Goal: Task Accomplishment & Management: Use online tool/utility

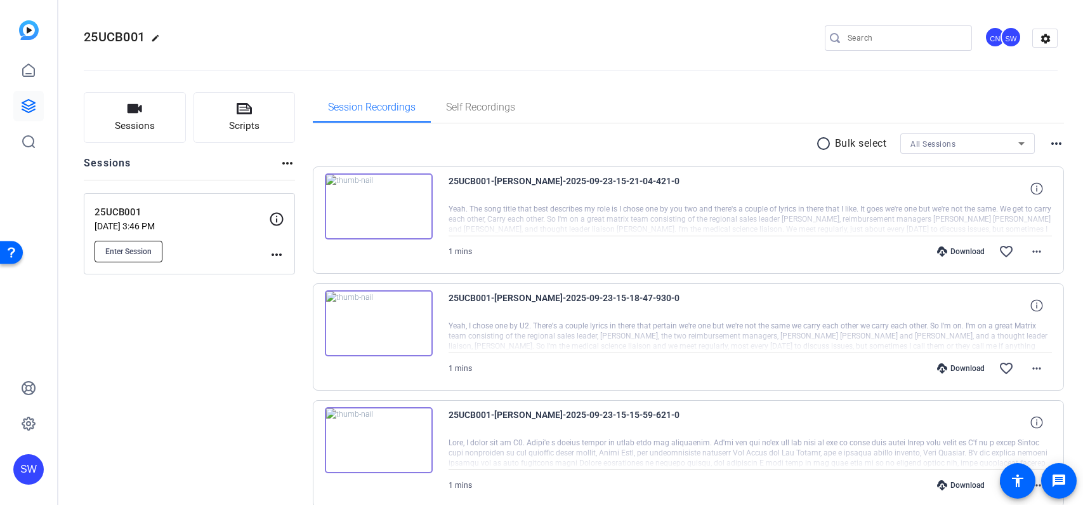
click at [148, 254] on span "Enter Session" at bounding box center [128, 251] width 46 height 10
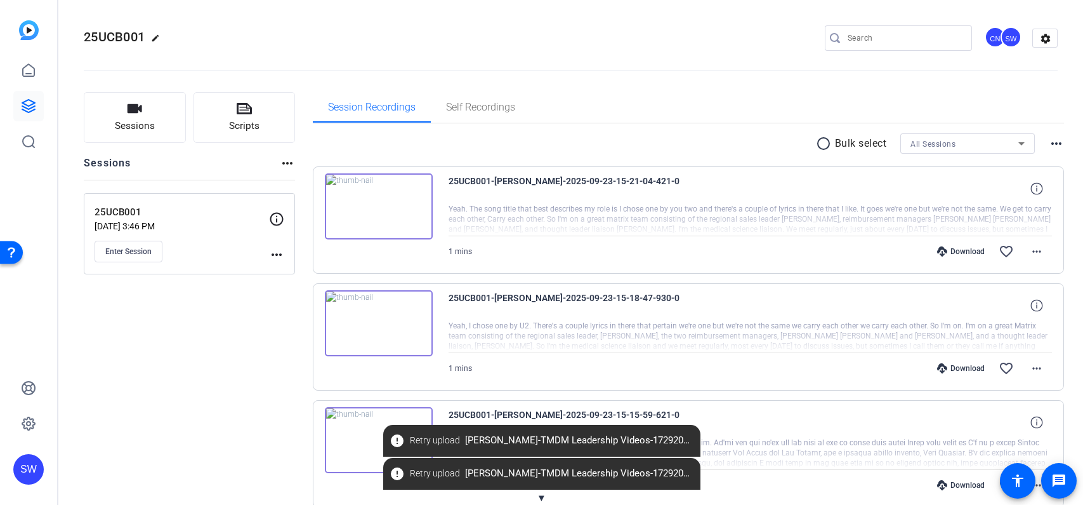
click at [872, 95] on div "Session Recordings Self Recordings" at bounding box center [689, 107] width 752 height 30
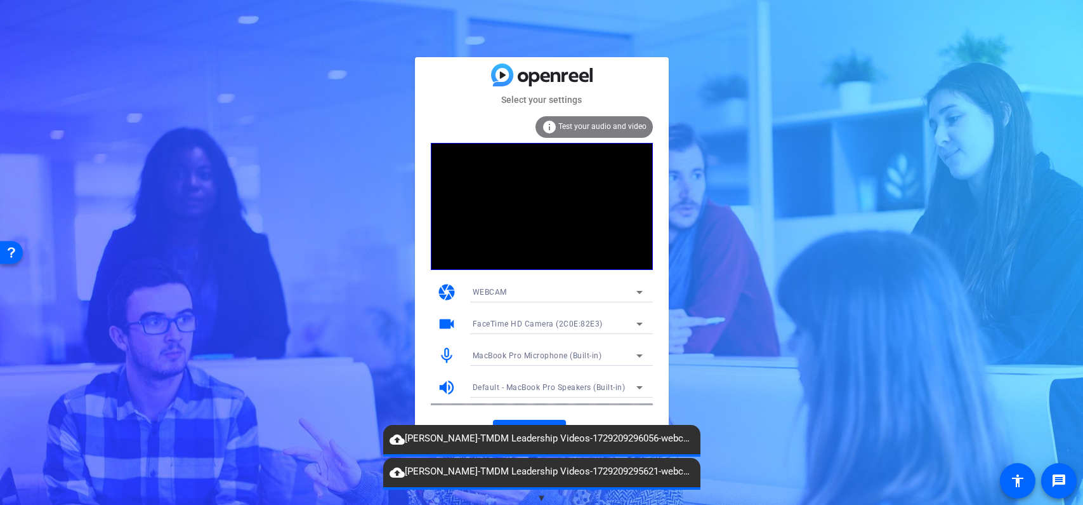
click at [539, 492] on span "▼" at bounding box center [542, 497] width 10 height 11
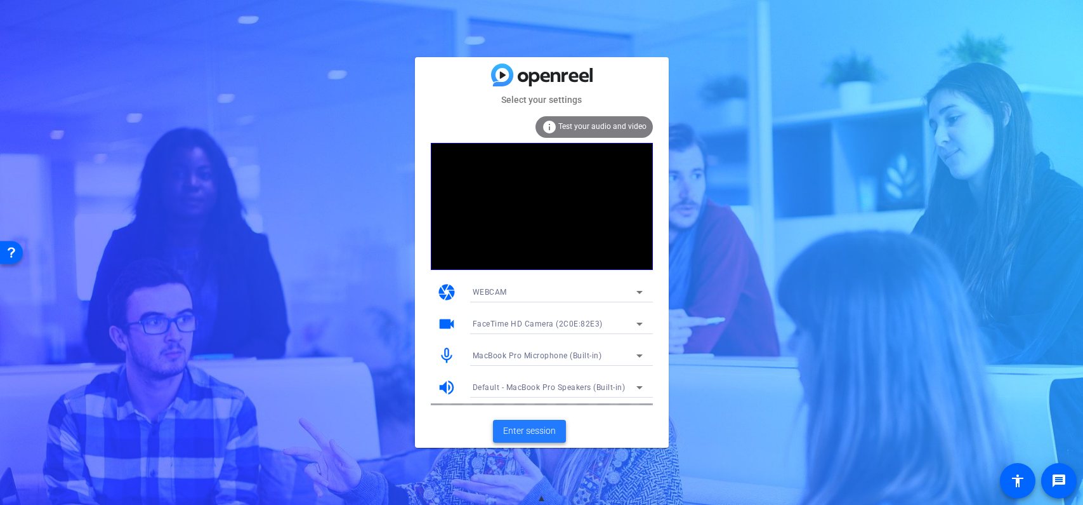
click at [531, 428] on span "Enter session" at bounding box center [529, 430] width 53 height 13
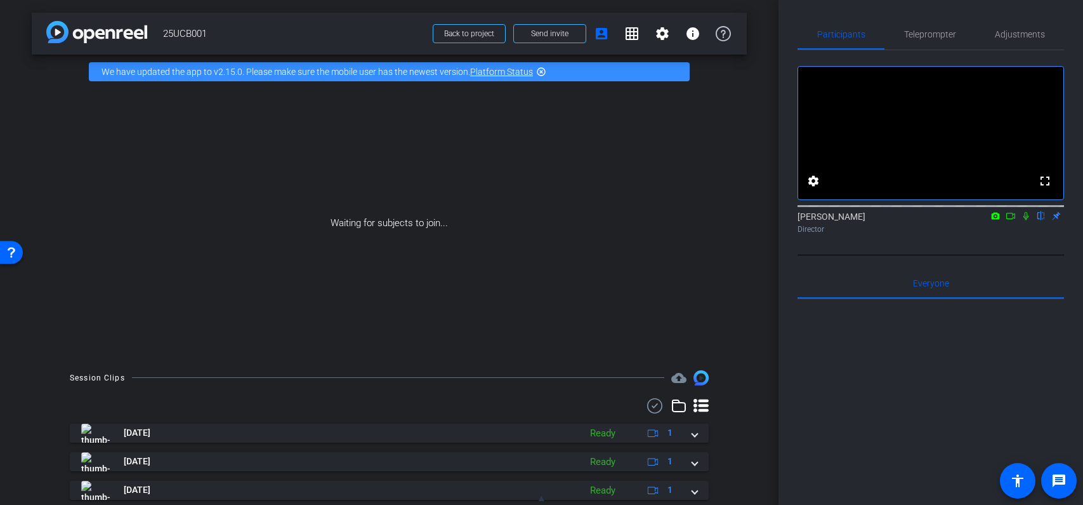
scroll to position [4, 0]
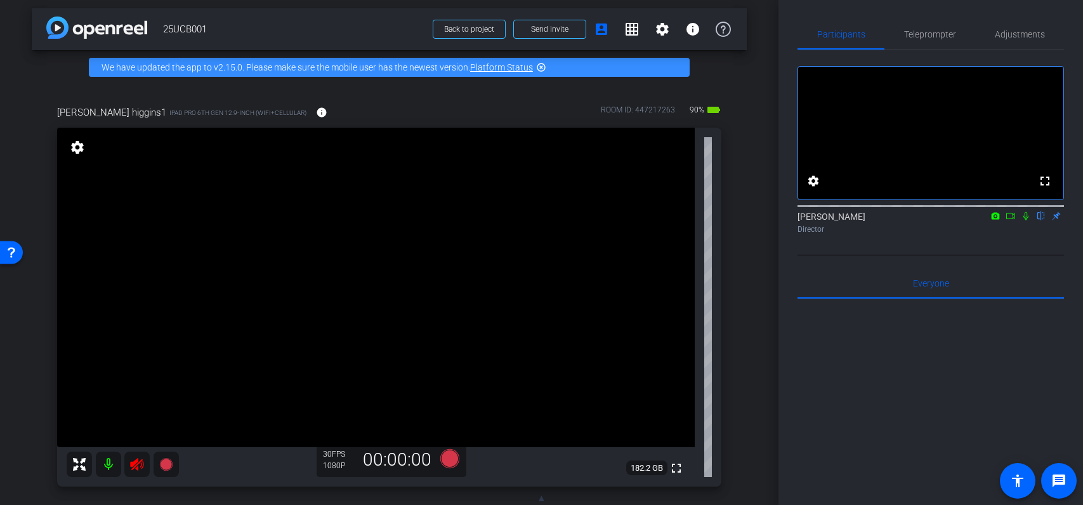
click at [133, 466] on icon at bounding box center [136, 464] width 13 height 13
click at [1008, 35] on span "Adjustments" at bounding box center [1020, 34] width 50 height 9
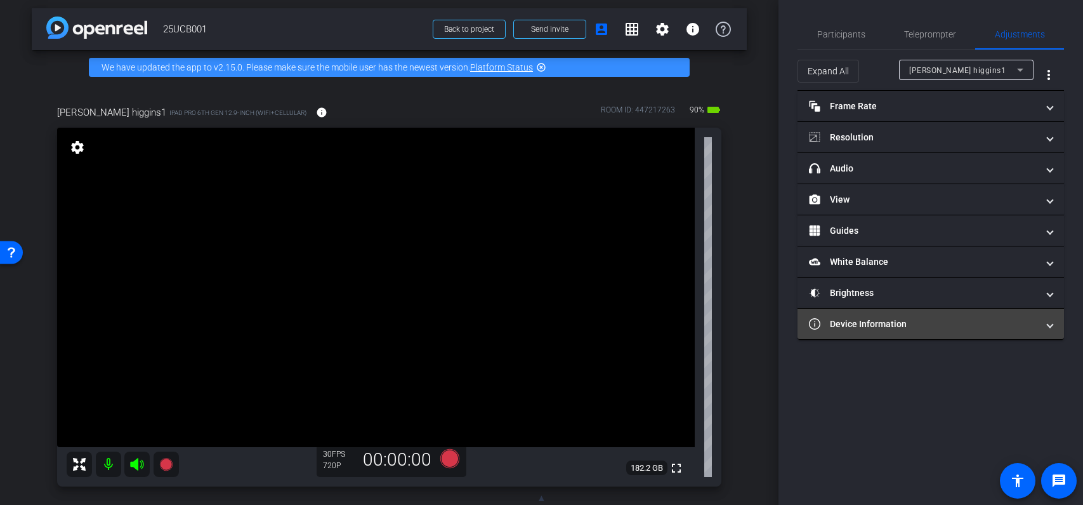
click at [877, 326] on mat-panel-title "Device Information" at bounding box center [923, 323] width 228 height 13
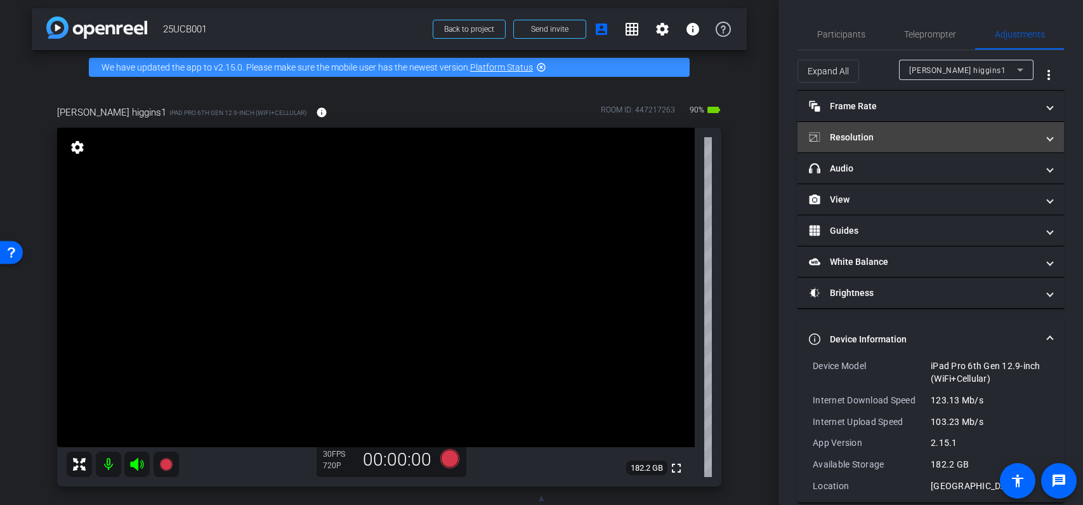
click at [1001, 131] on mat-panel-title "Resolution" at bounding box center [923, 137] width 228 height 13
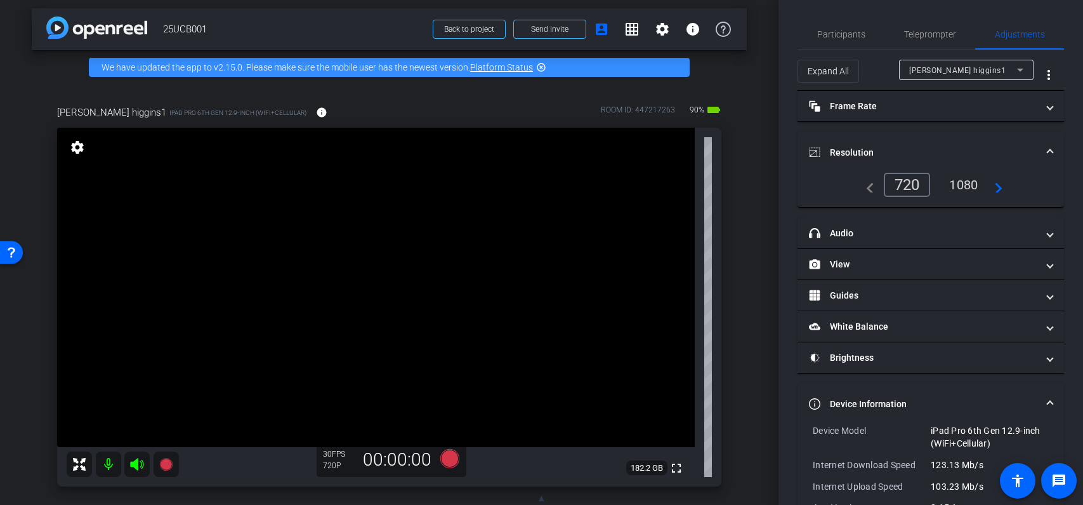
click at [974, 194] on div "1080" at bounding box center [964, 185] width 48 height 22
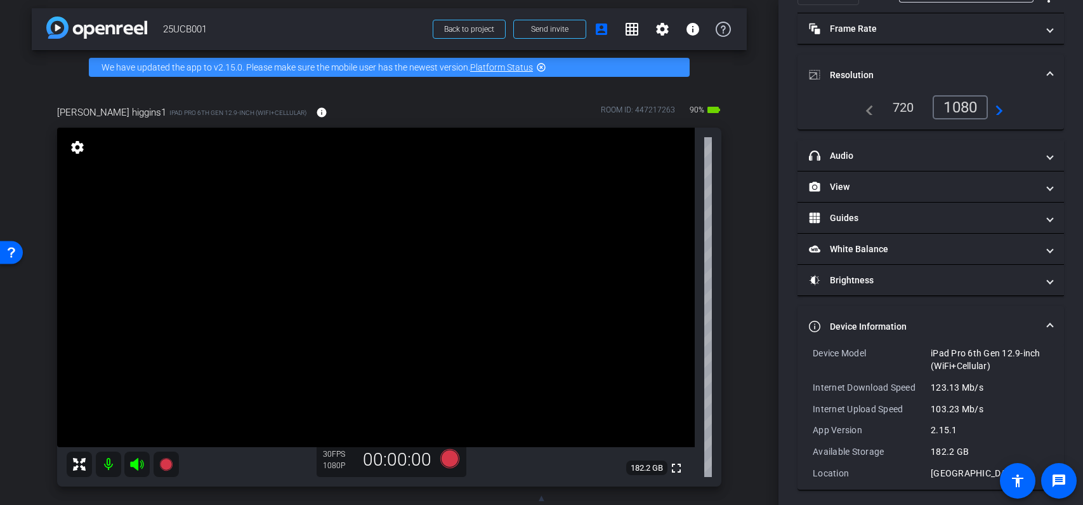
scroll to position [82, 0]
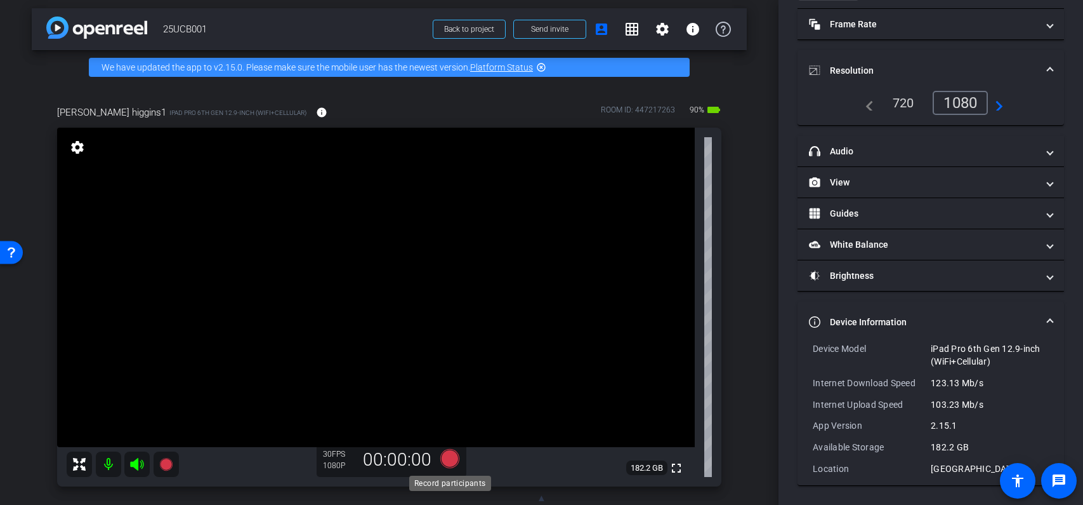
click at [451, 459] on icon at bounding box center [449, 458] width 19 height 19
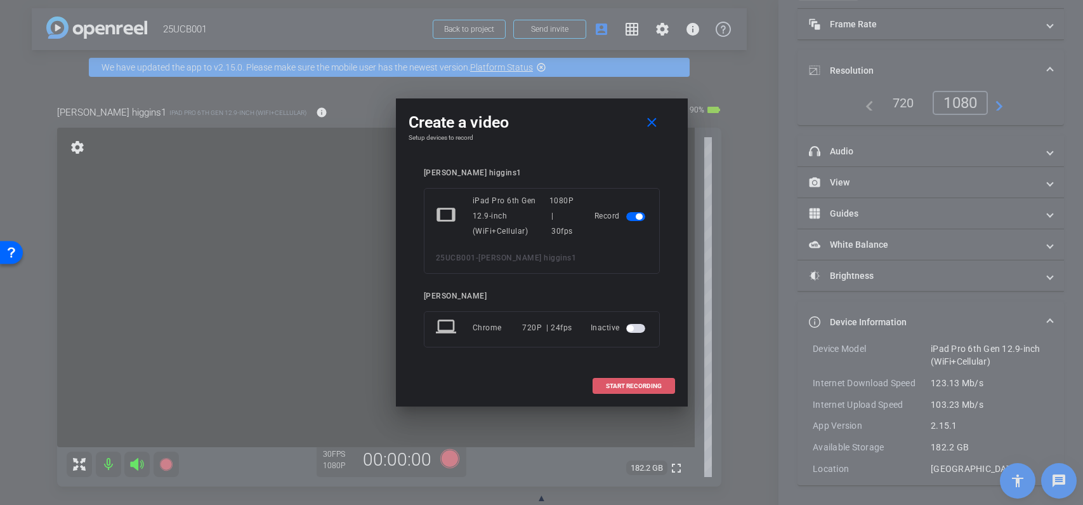
click at [629, 385] on span "START RECORDING" at bounding box center [634, 386] width 56 height 6
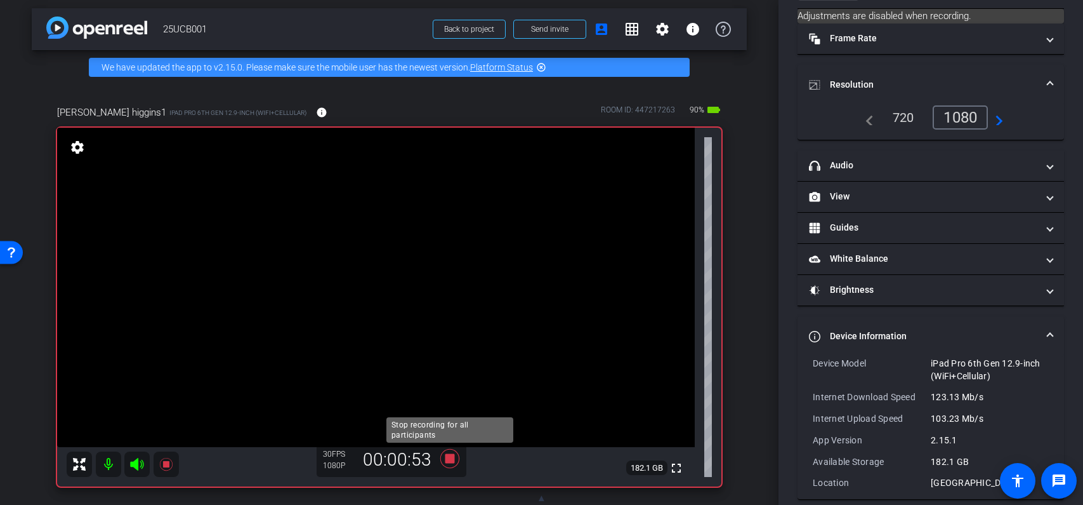
click at [452, 458] on icon at bounding box center [449, 458] width 19 height 19
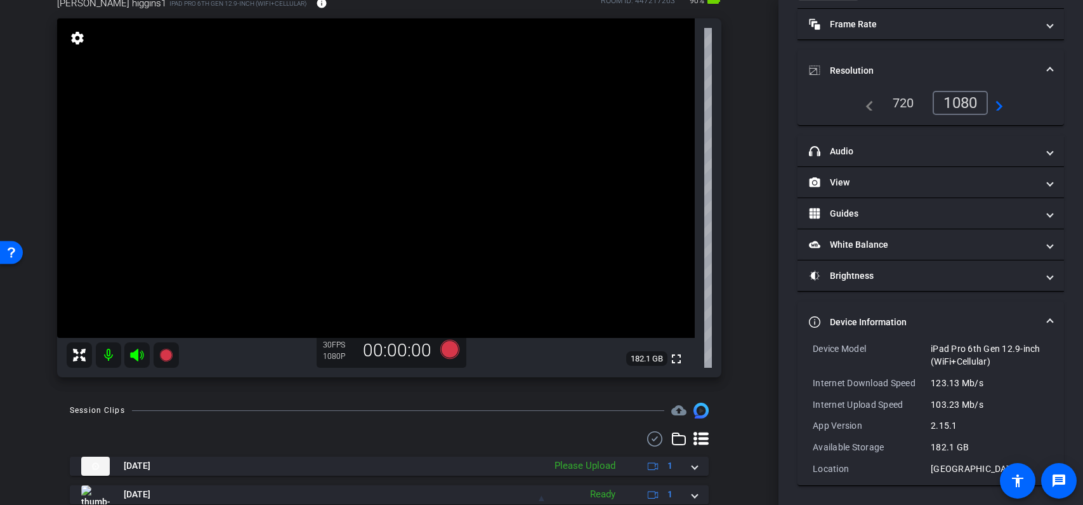
scroll to position [128, 0]
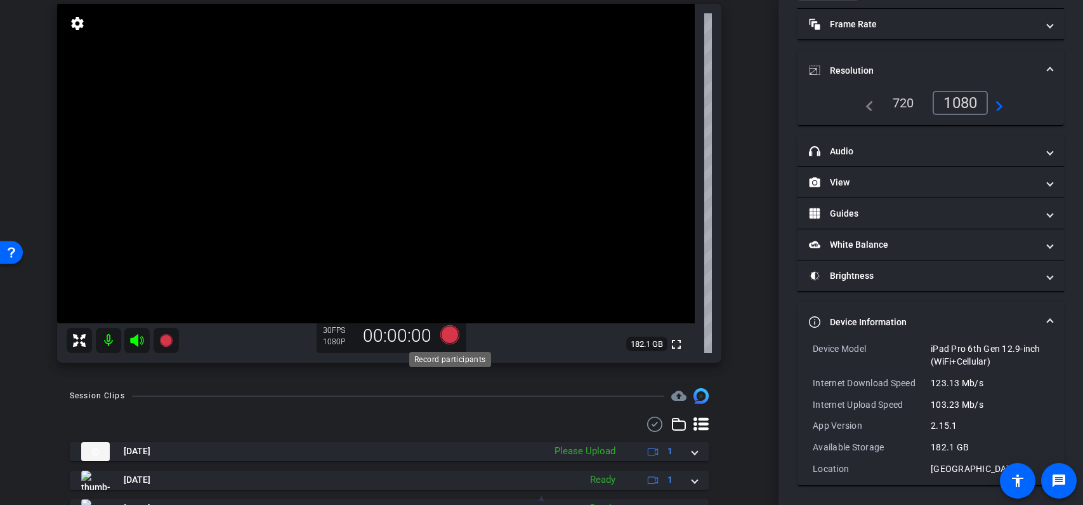
click at [454, 336] on icon at bounding box center [449, 334] width 19 height 19
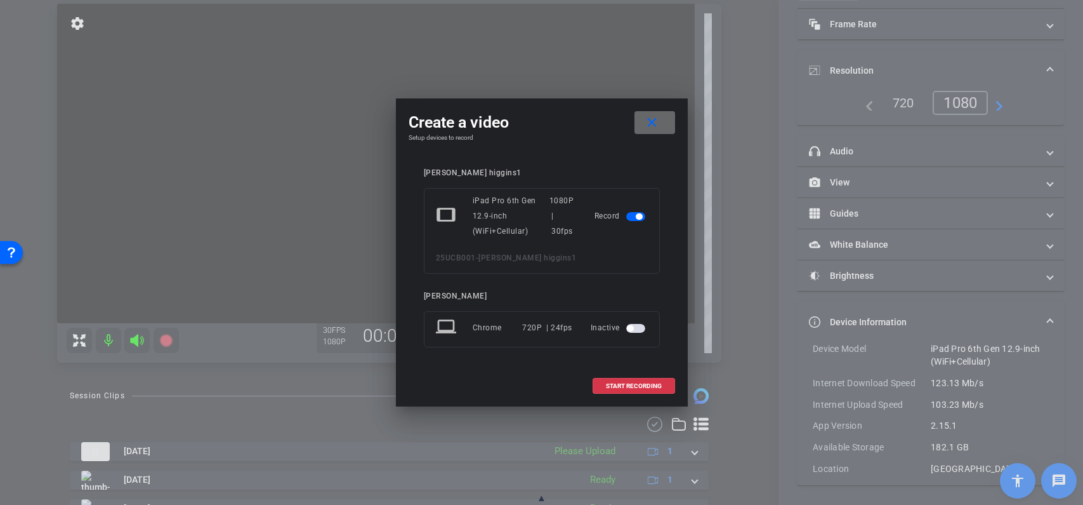
click at [651, 121] on mat-icon "close" at bounding box center [652, 123] width 16 height 16
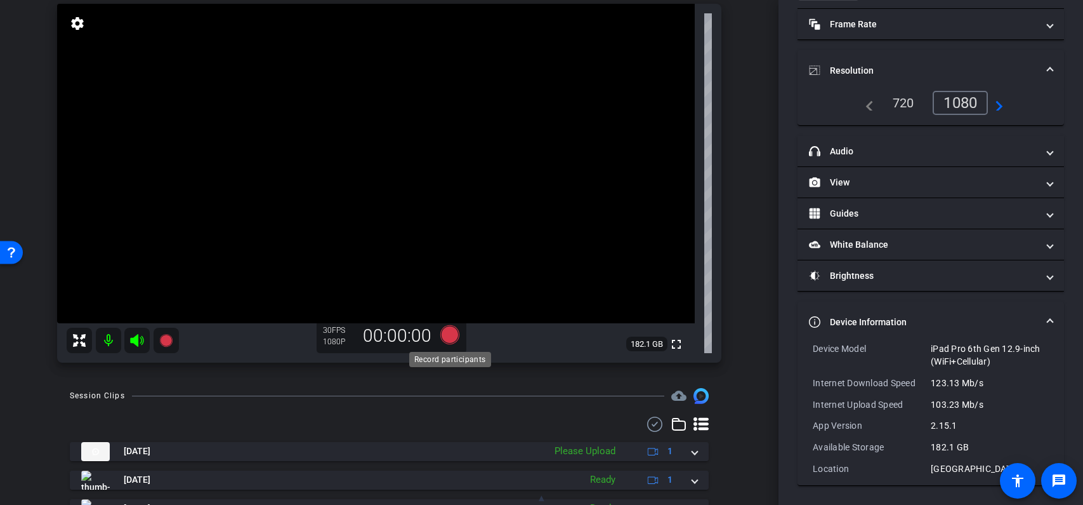
click at [448, 338] on icon at bounding box center [449, 334] width 19 height 19
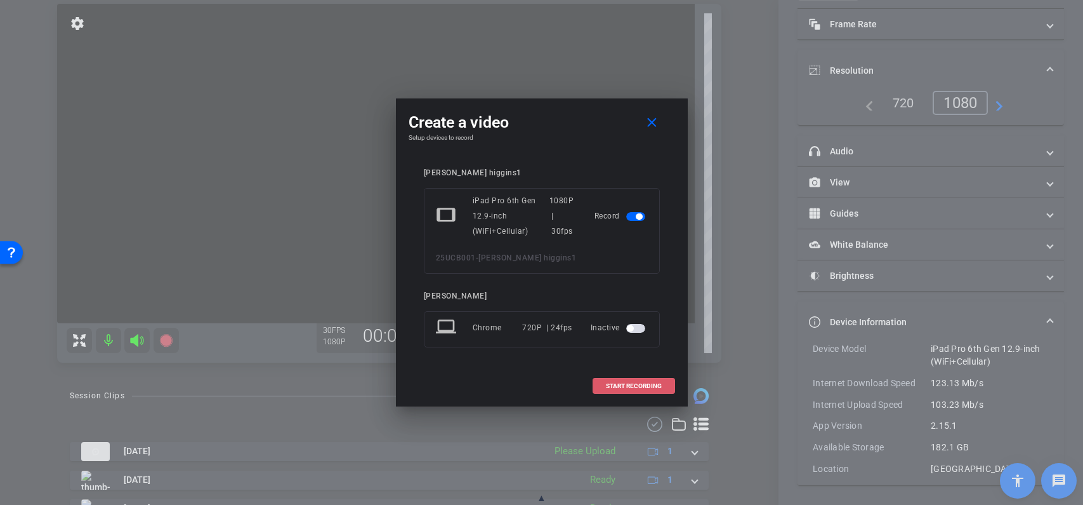
click at [636, 384] on span "START RECORDING" at bounding box center [634, 386] width 56 height 6
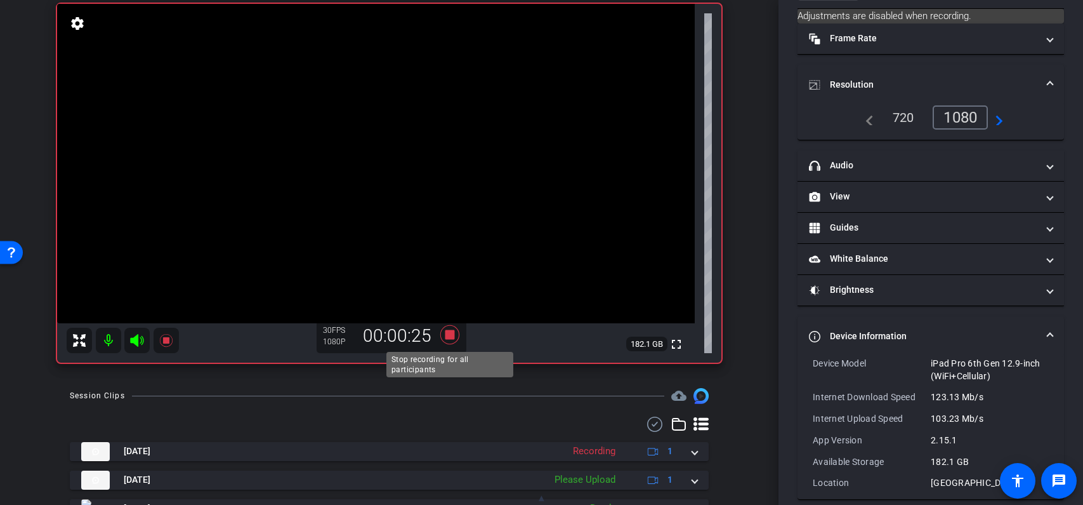
click at [444, 331] on icon at bounding box center [450, 334] width 30 height 23
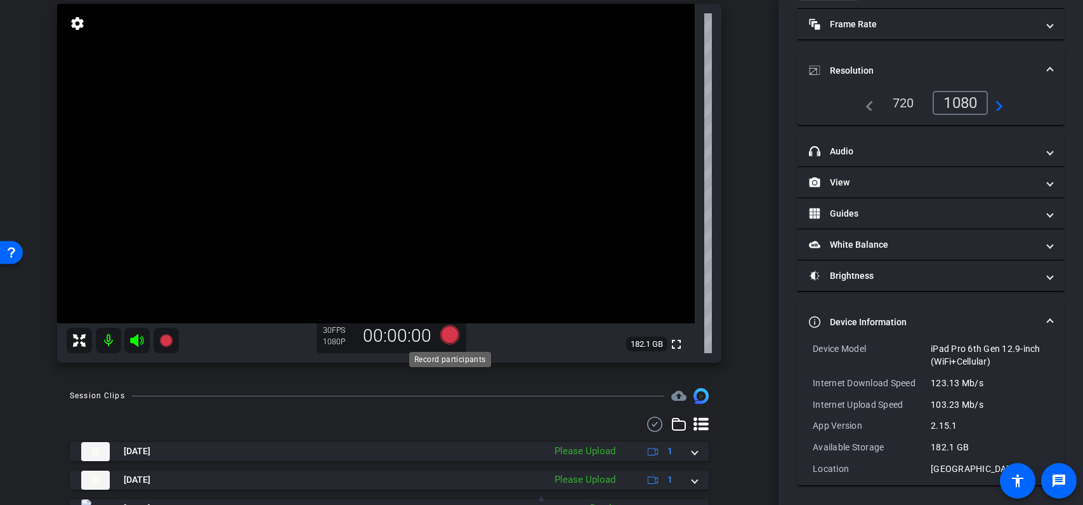
click at [451, 338] on icon at bounding box center [449, 334] width 19 height 19
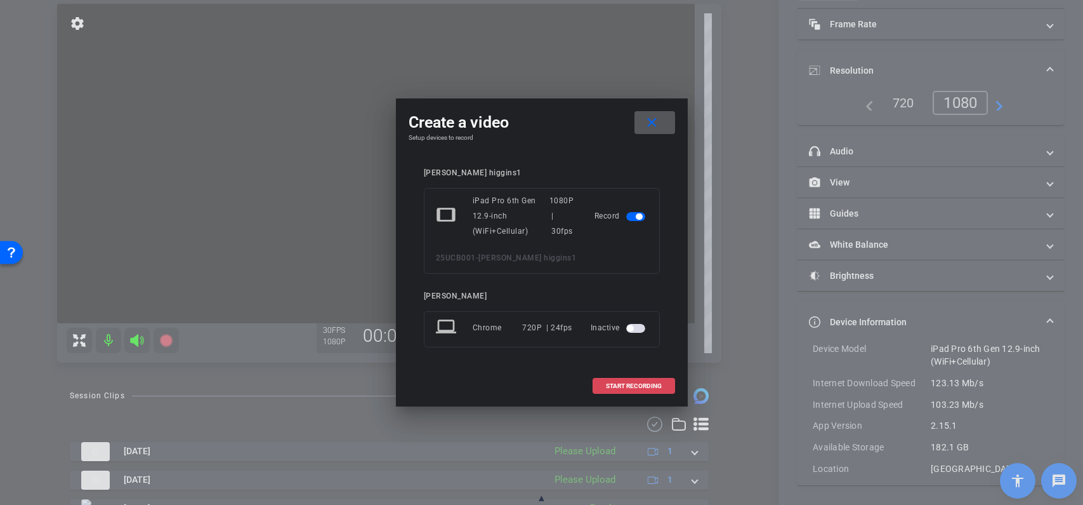
click at [631, 386] on span "START RECORDING" at bounding box center [634, 386] width 56 height 6
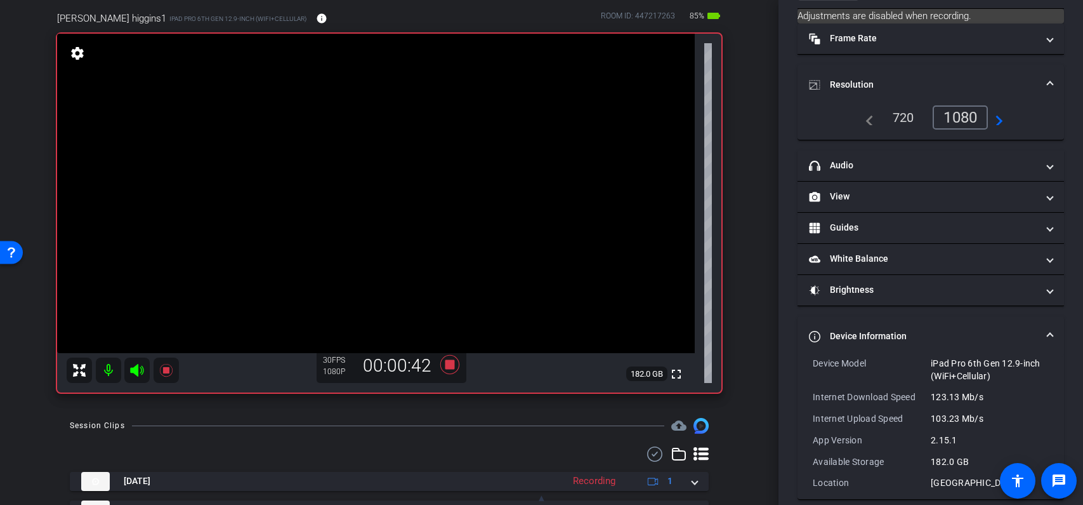
scroll to position [105, 0]
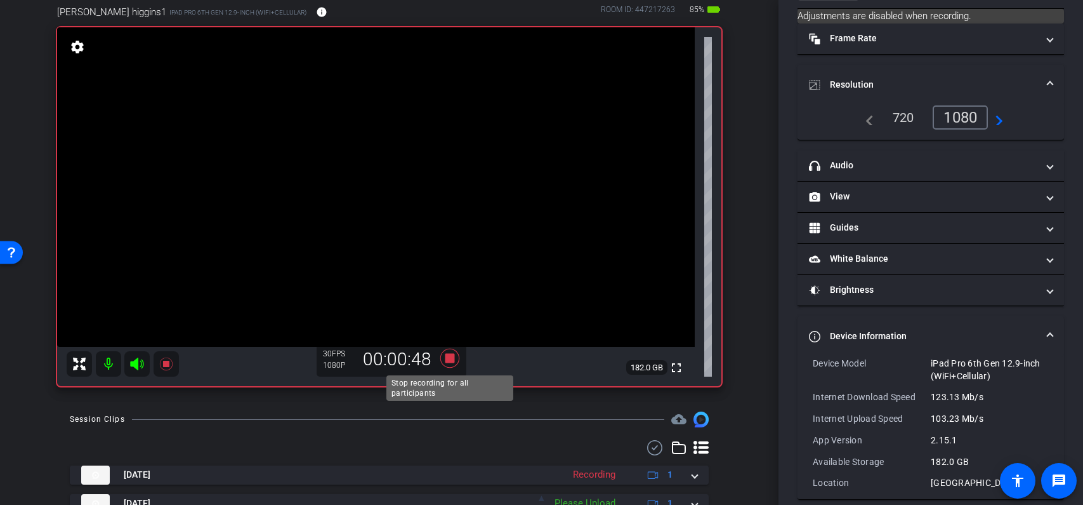
click at [447, 359] on icon at bounding box center [449, 357] width 19 height 19
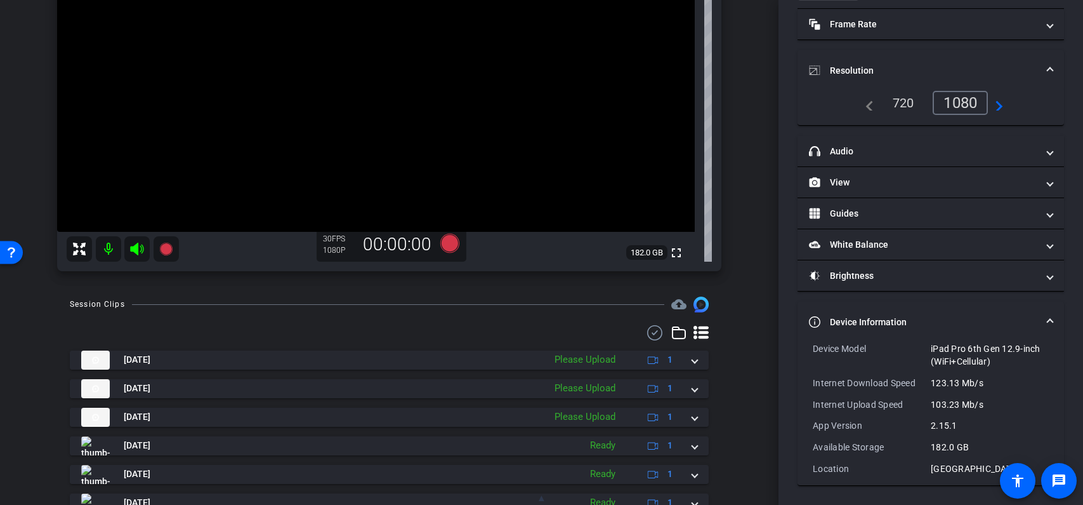
scroll to position [220, 0]
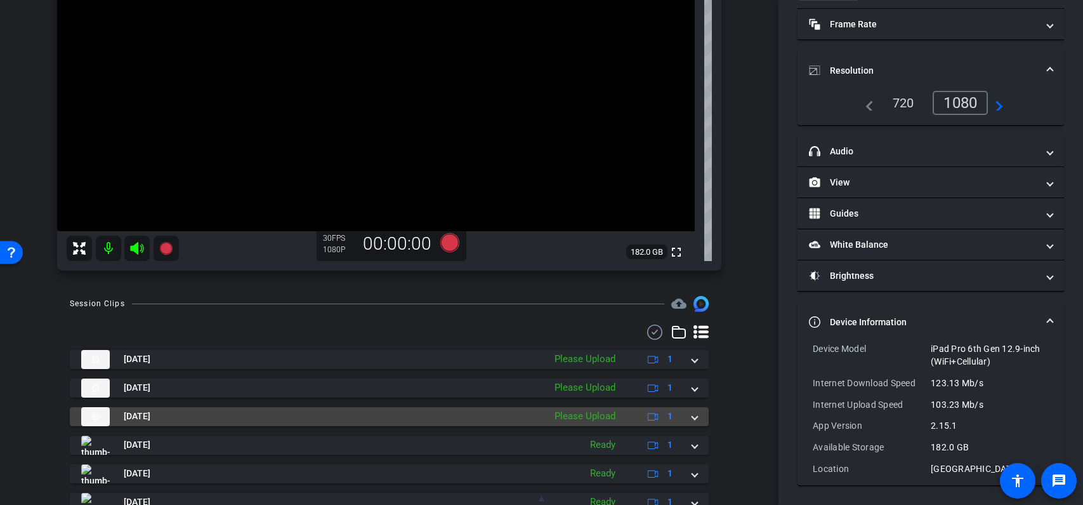
click at [698, 415] on mat-expansion-panel-header "Sep 23, 2025 Please Upload 1" at bounding box center [389, 416] width 639 height 19
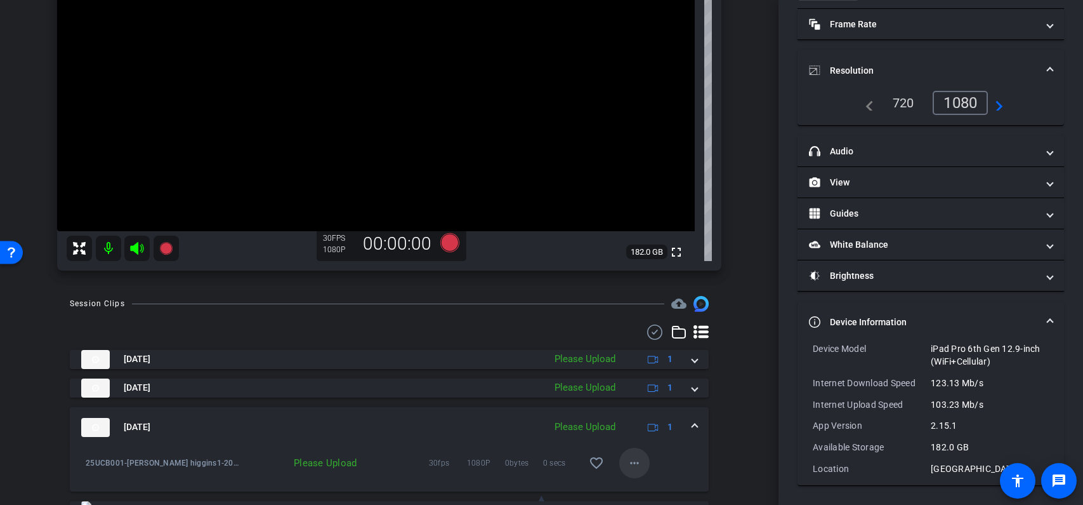
click at [638, 465] on mat-icon "more_horiz" at bounding box center [634, 462] width 15 height 15
click at [657, 438] on span "Delete clip" at bounding box center [655, 435] width 51 height 15
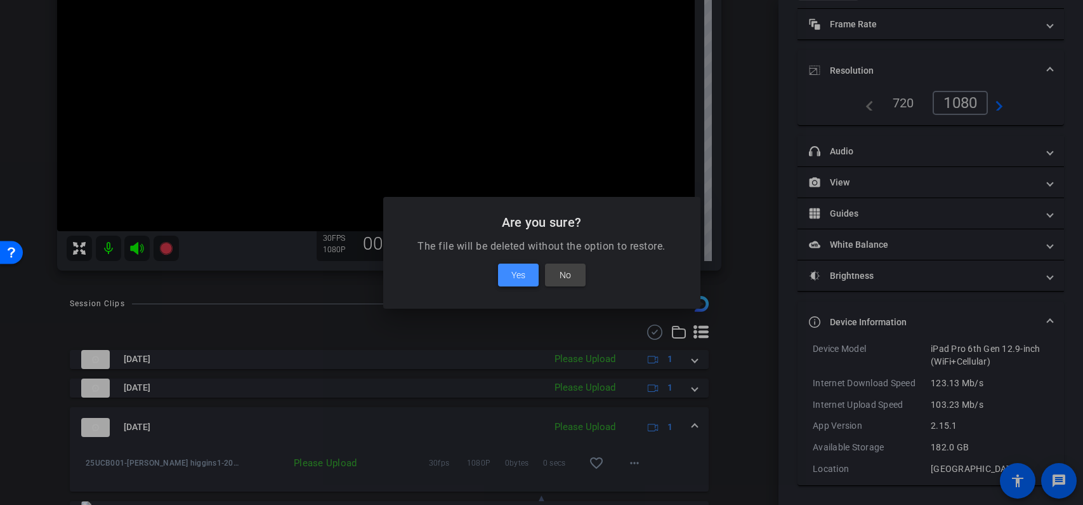
click at [524, 278] on span "Yes" at bounding box center [519, 274] width 14 height 15
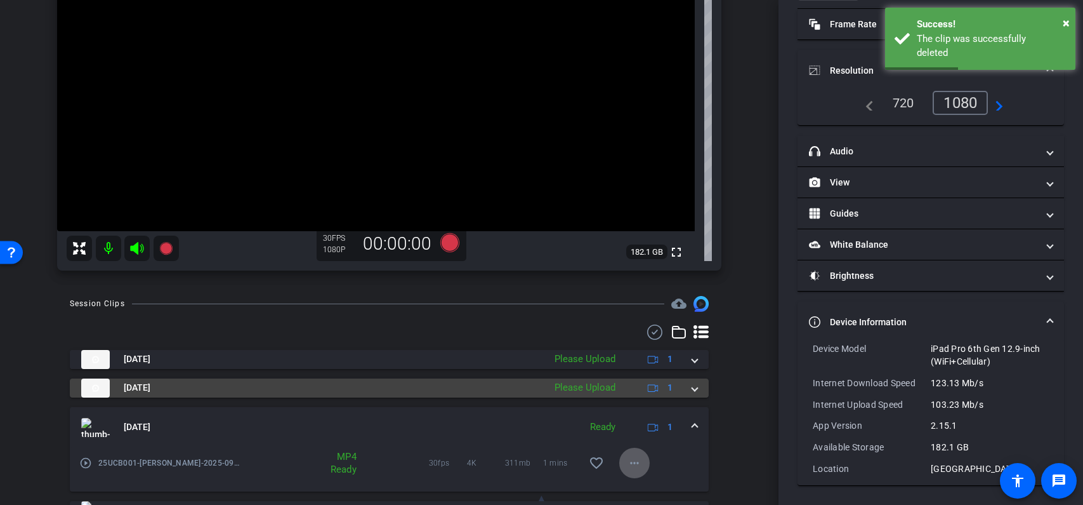
click at [700, 386] on mat-expansion-panel-header "Sep 23, 2025 Please Upload 1" at bounding box center [389, 387] width 639 height 19
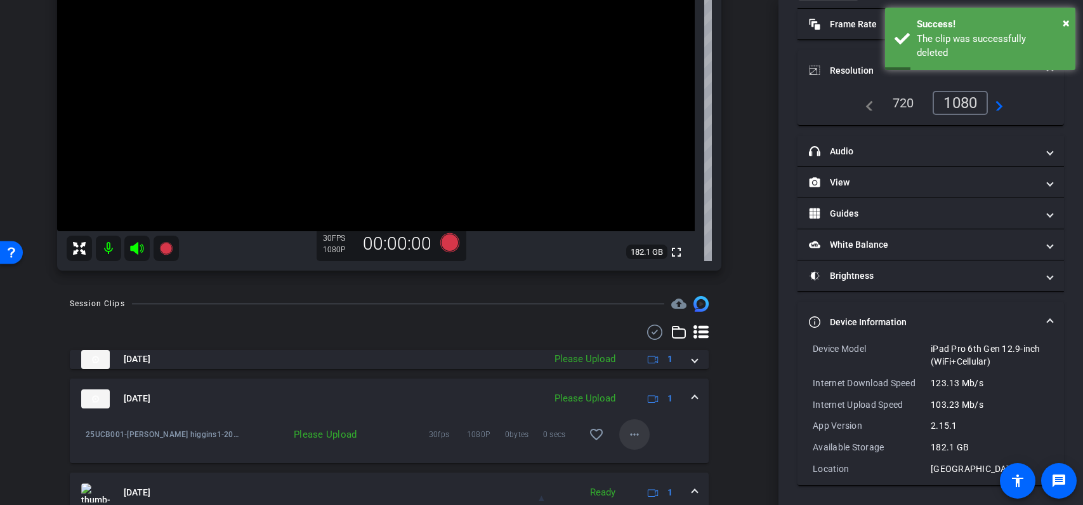
click at [636, 437] on mat-icon "more_horiz" at bounding box center [634, 433] width 15 height 15
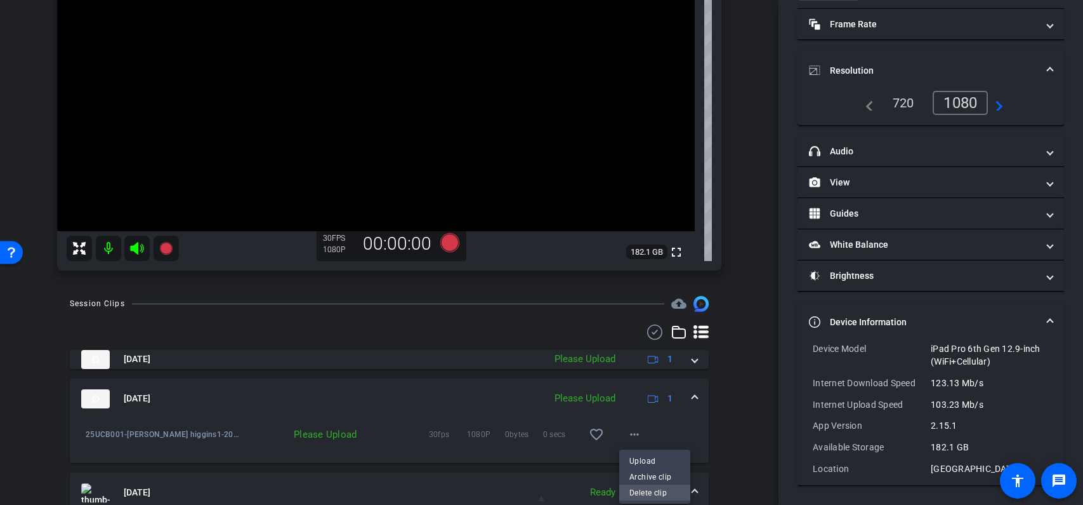
click at [649, 494] on span "Delete clip" at bounding box center [655, 491] width 51 height 15
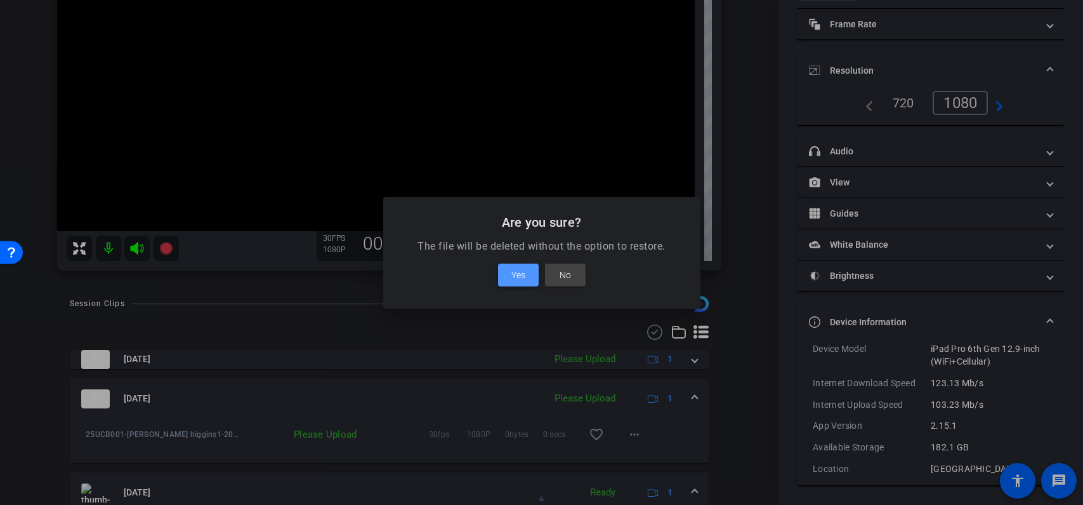
click at [524, 276] on span "Yes" at bounding box center [519, 274] width 14 height 15
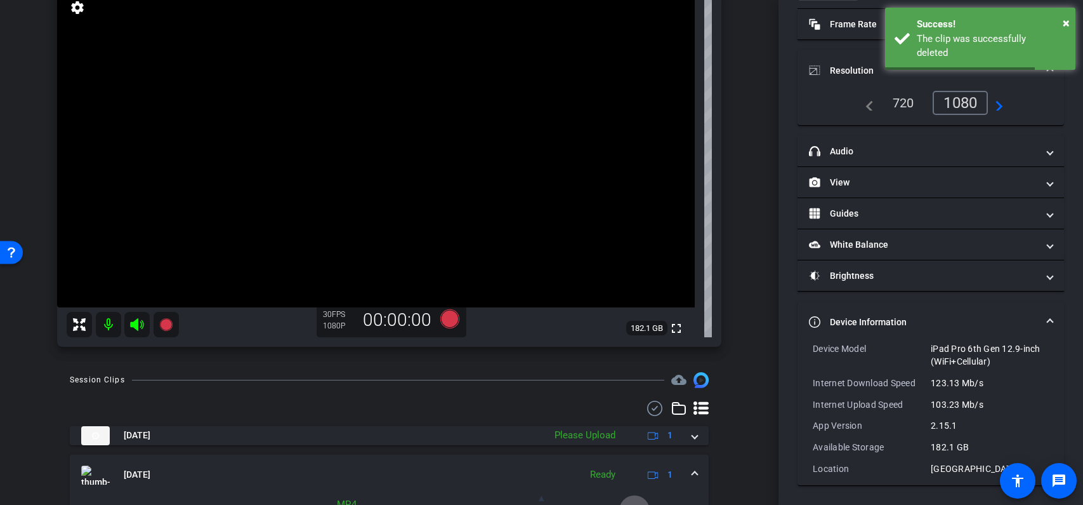
scroll to position [122, 0]
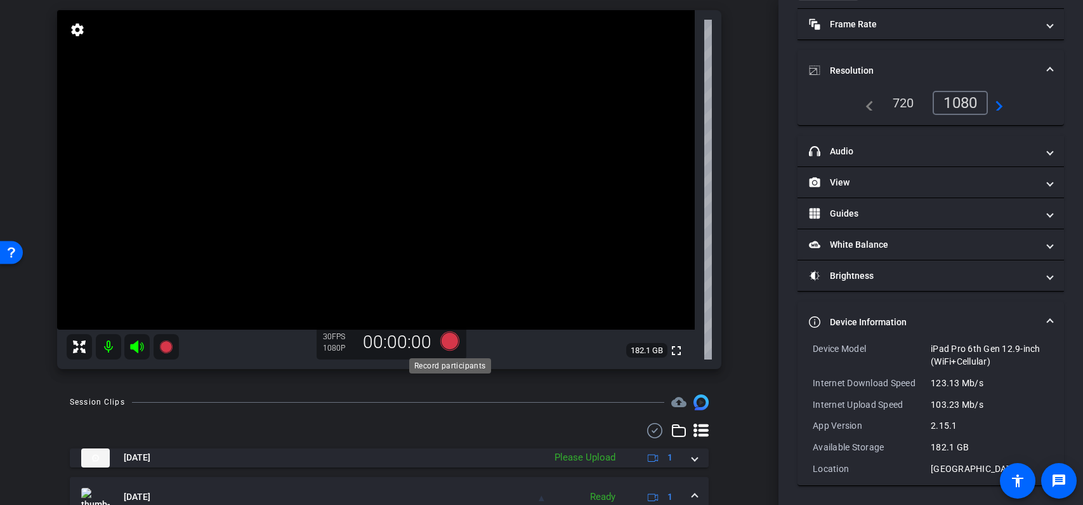
click at [452, 341] on icon at bounding box center [449, 340] width 19 height 19
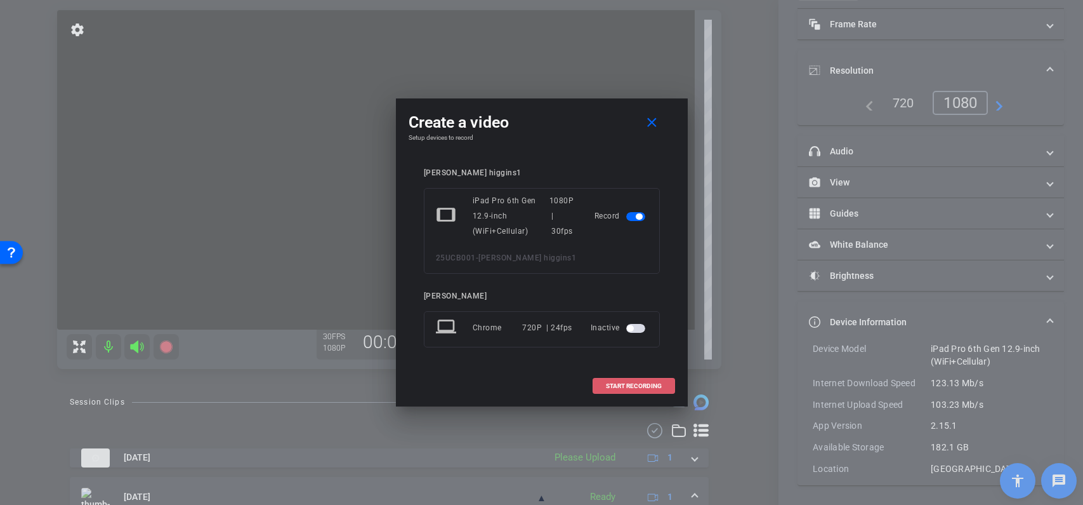
click at [638, 388] on span "START RECORDING" at bounding box center [634, 386] width 56 height 6
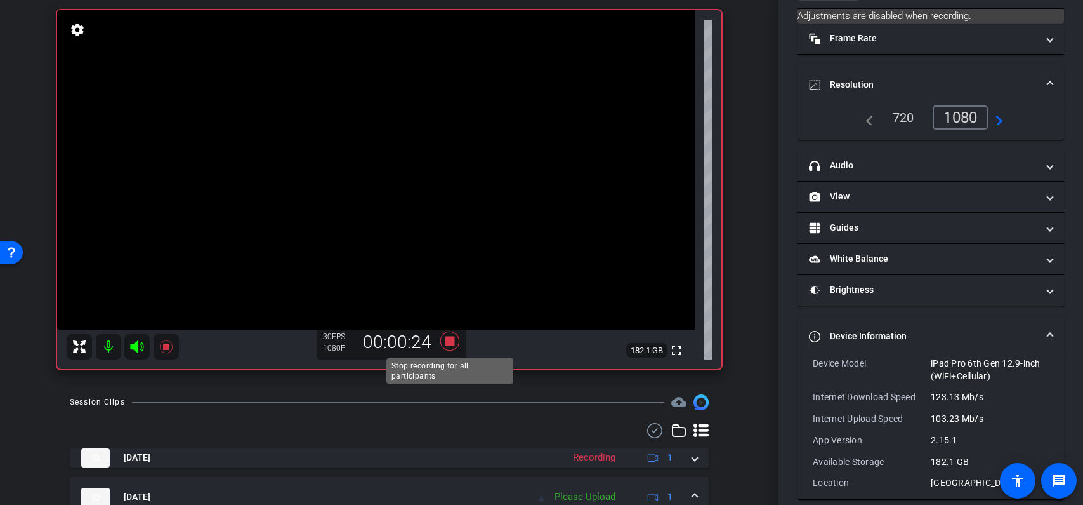
click at [451, 342] on icon at bounding box center [449, 340] width 19 height 19
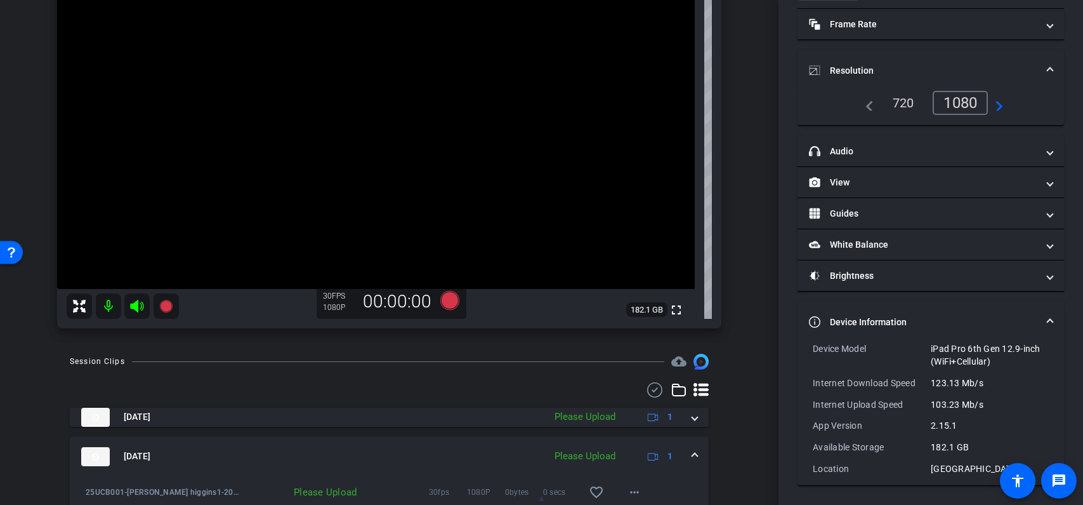
scroll to position [164, 0]
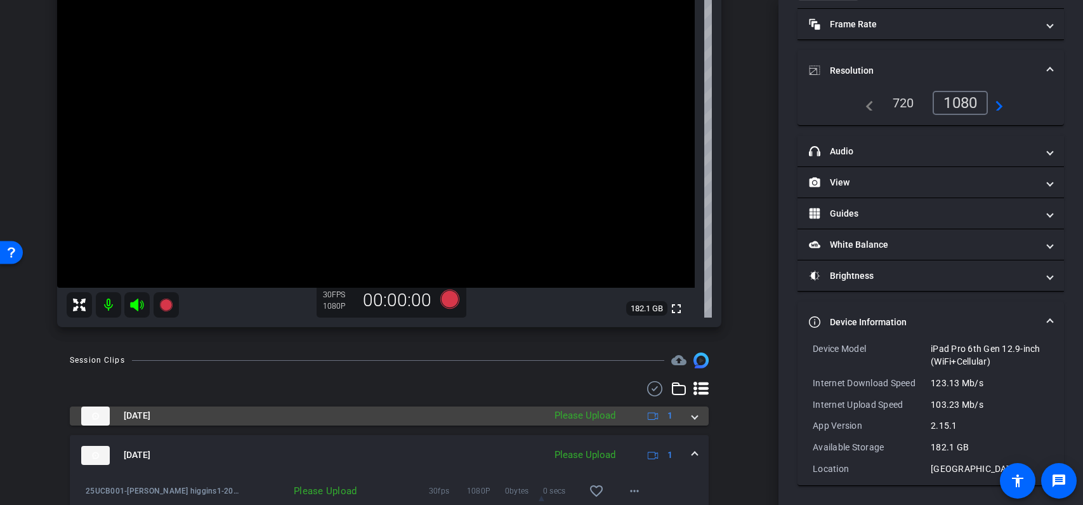
click at [692, 416] on span at bounding box center [694, 415] width 5 height 13
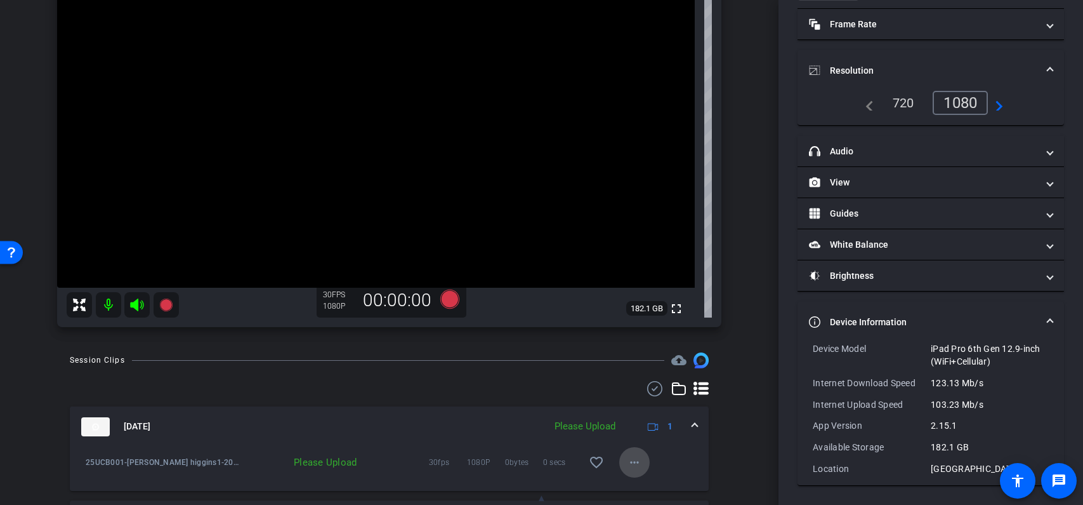
click at [637, 461] on mat-icon "more_horiz" at bounding box center [634, 461] width 15 height 15
click at [648, 439] on span "Delete clip" at bounding box center [655, 435] width 51 height 15
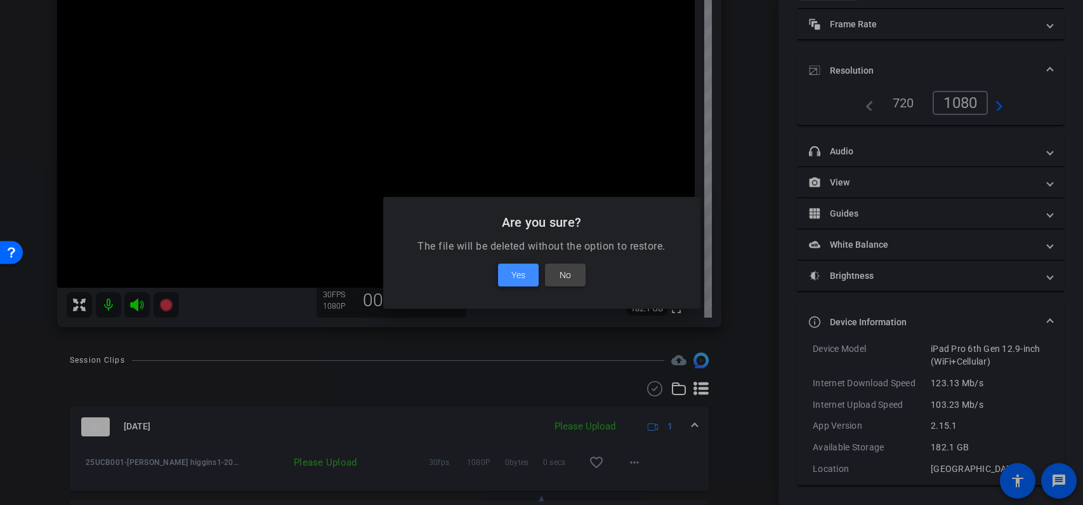
click at [526, 275] on span at bounding box center [518, 275] width 41 height 30
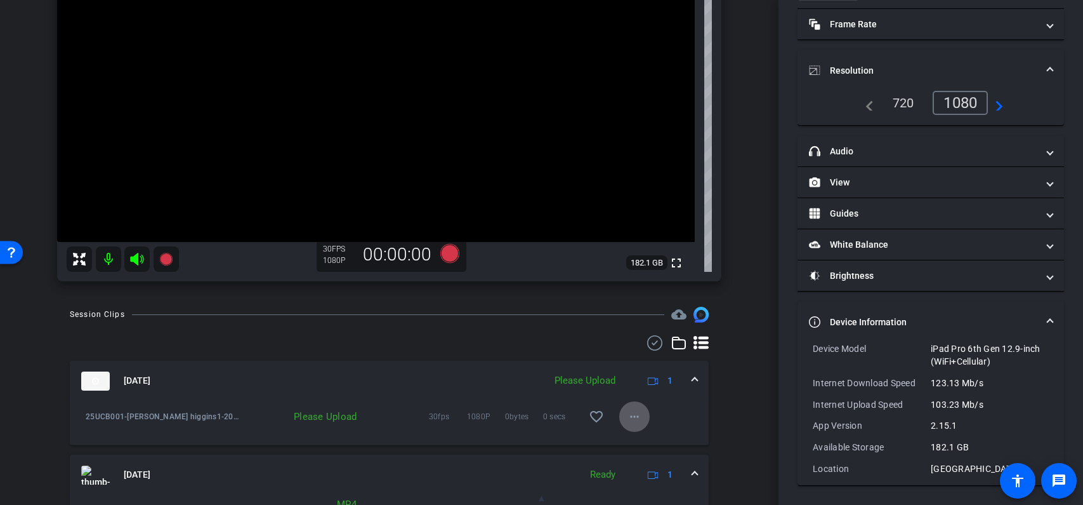
scroll to position [210, 0]
click at [447, 254] on icon at bounding box center [449, 252] width 19 height 19
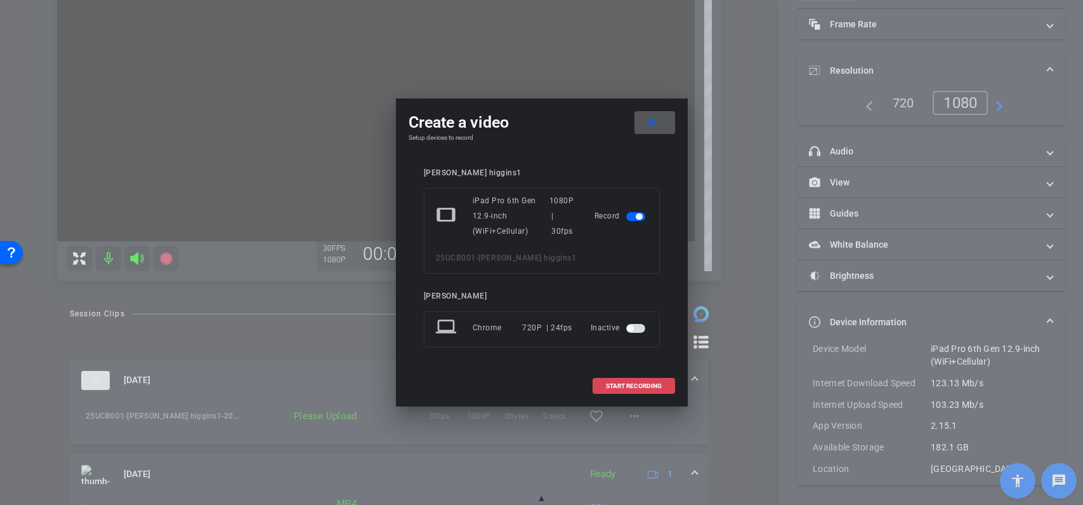
click at [633, 386] on span "START RECORDING" at bounding box center [634, 386] width 56 height 6
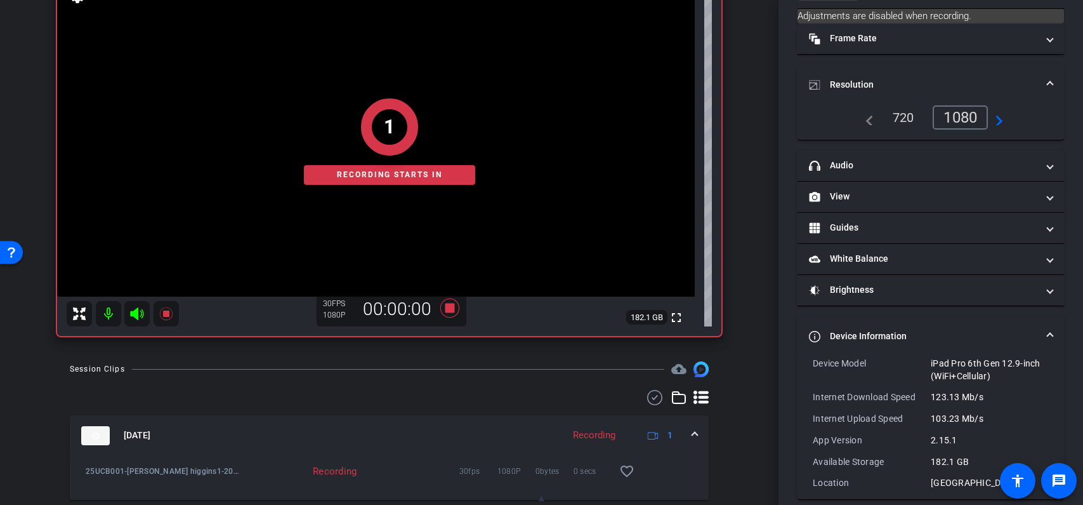
scroll to position [150, 0]
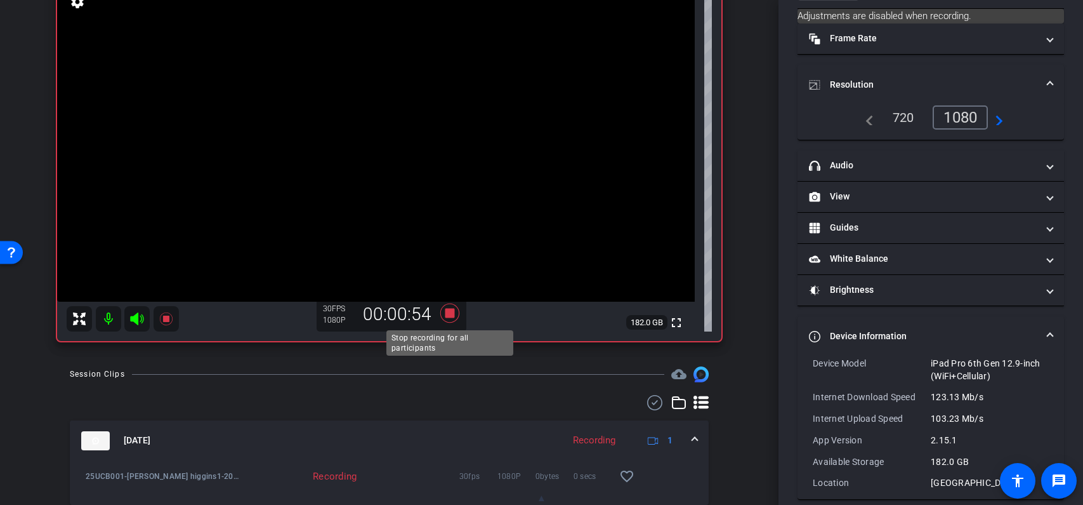
click at [454, 312] on icon at bounding box center [449, 312] width 19 height 19
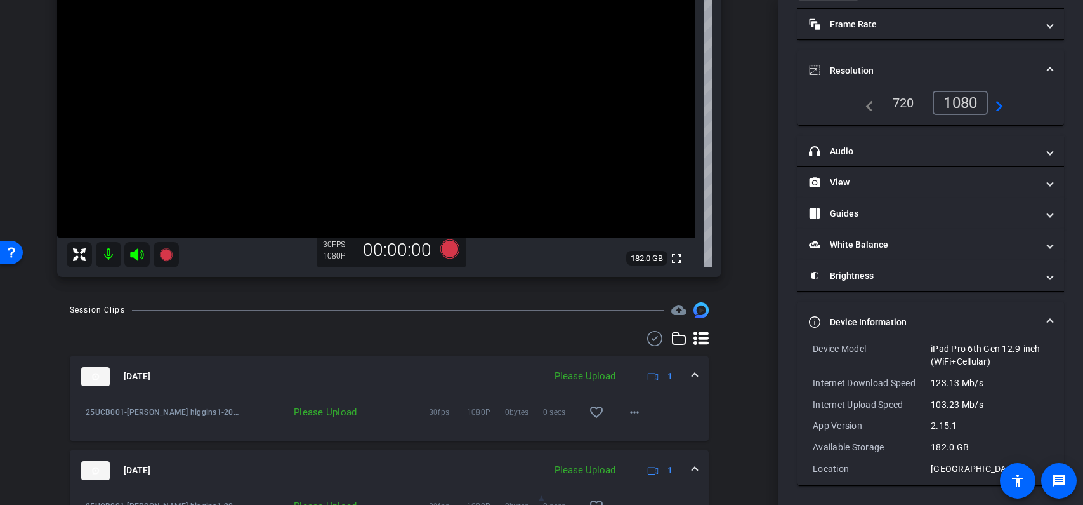
scroll to position [216, 0]
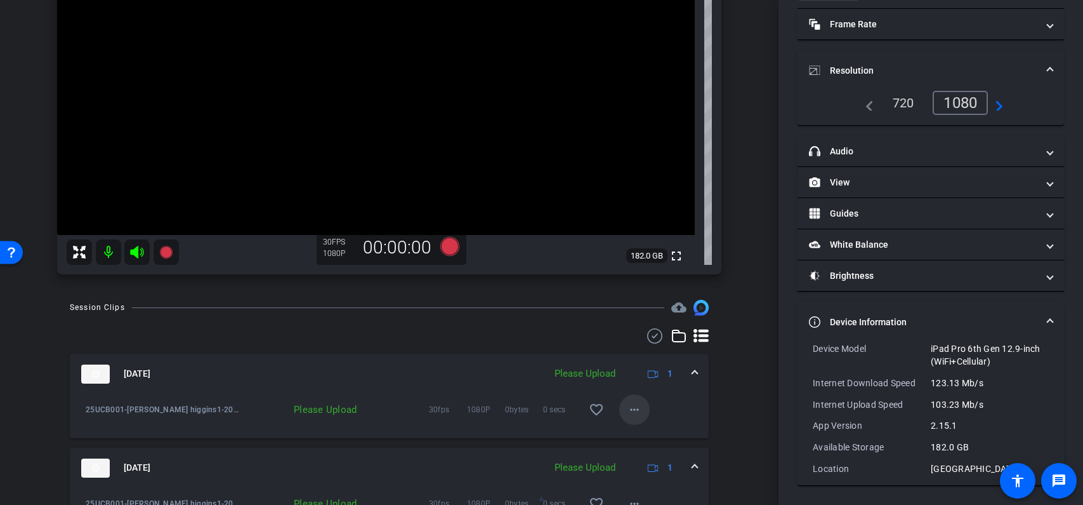
click at [642, 406] on span at bounding box center [634, 409] width 30 height 30
click at [653, 437] on span "Upload" at bounding box center [655, 435] width 51 height 15
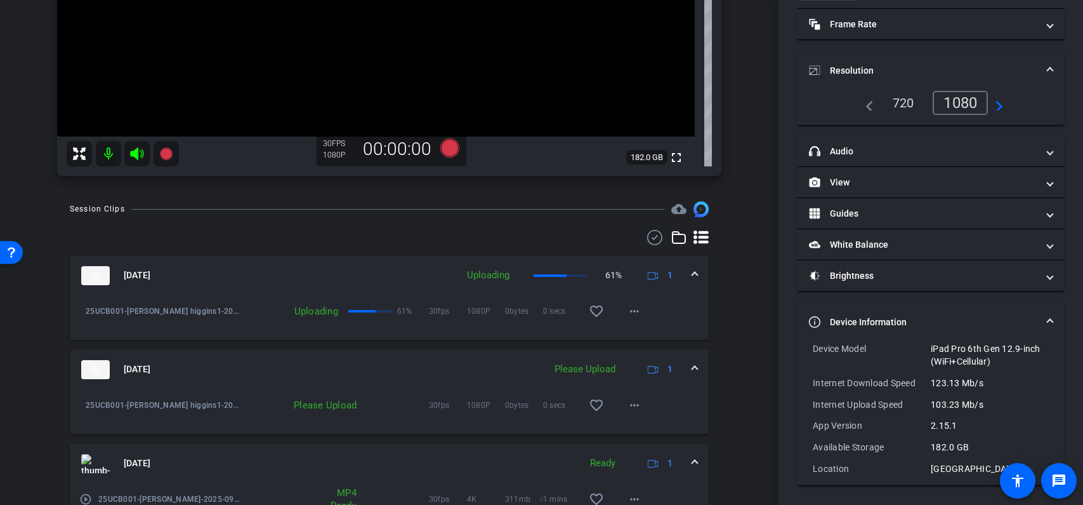
scroll to position [317, 0]
click at [636, 403] on mat-icon "more_horiz" at bounding box center [634, 402] width 15 height 15
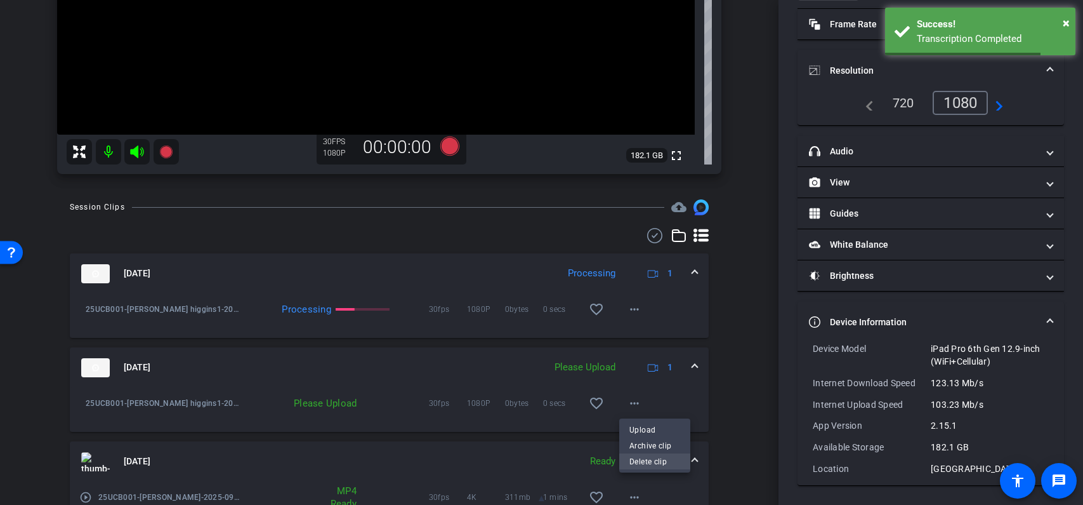
click at [655, 459] on span "Delete clip" at bounding box center [655, 460] width 51 height 15
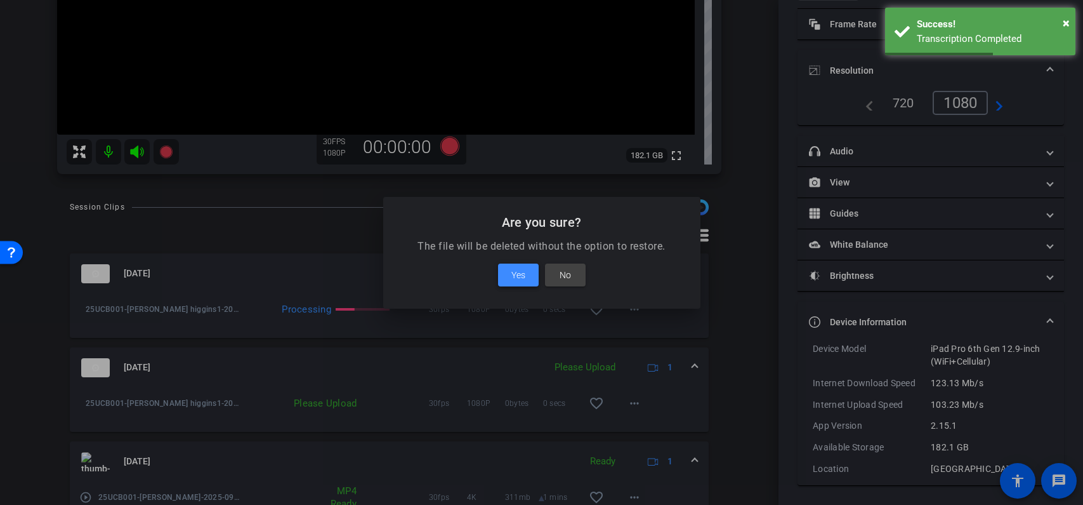
click at [517, 277] on span "Yes" at bounding box center [519, 274] width 14 height 15
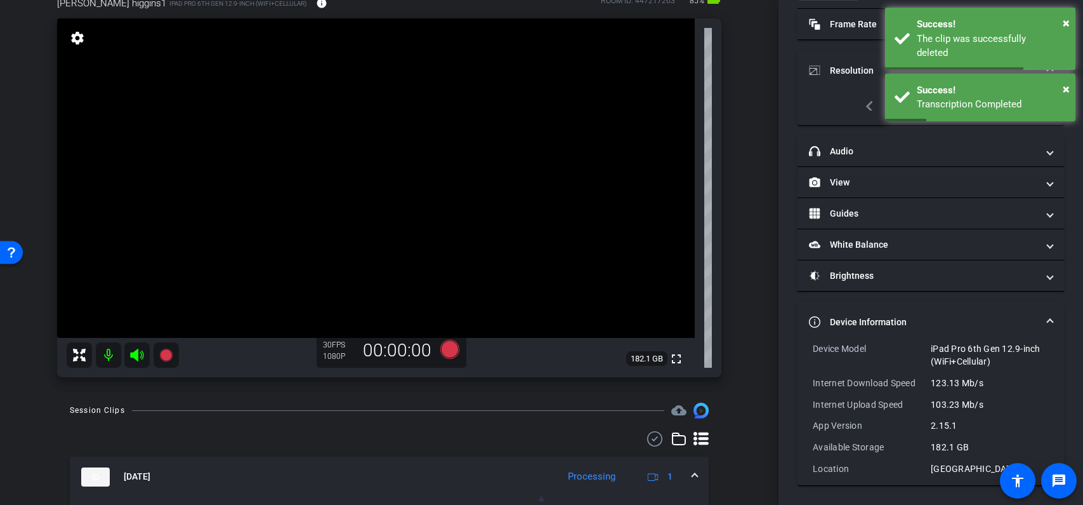
scroll to position [112, 0]
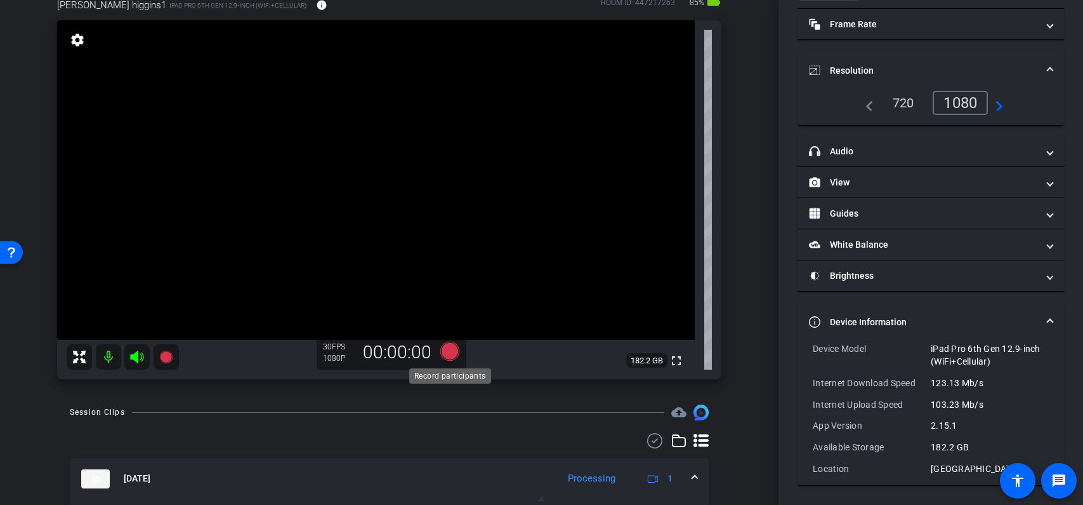
click at [448, 351] on icon at bounding box center [449, 350] width 19 height 19
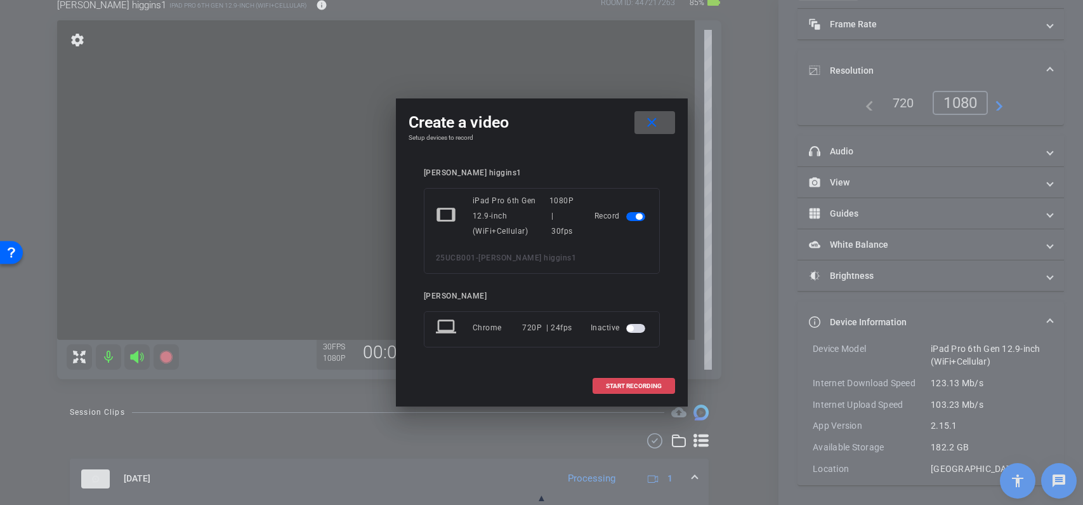
click at [648, 385] on span "START RECORDING" at bounding box center [634, 386] width 56 height 6
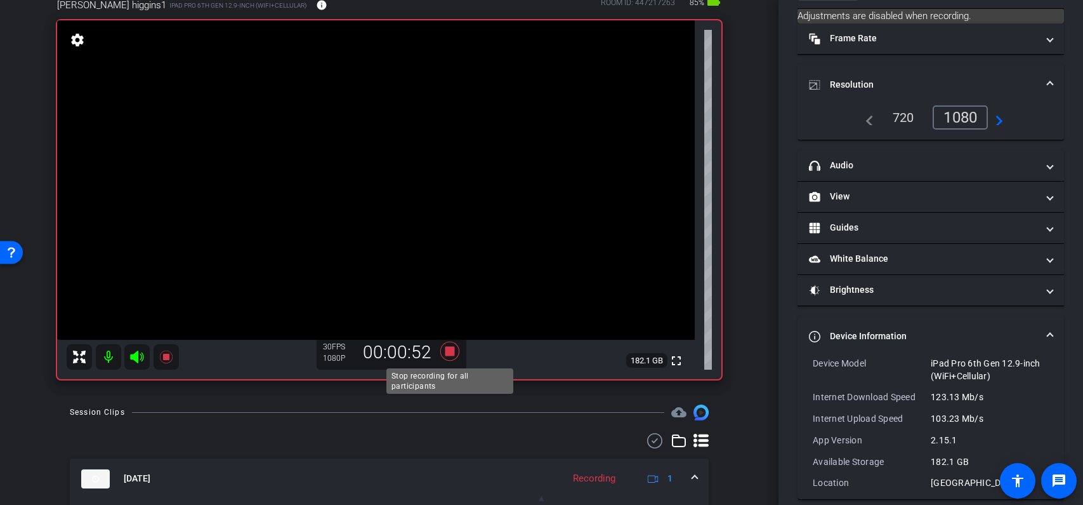
click at [451, 355] on icon at bounding box center [449, 350] width 19 height 19
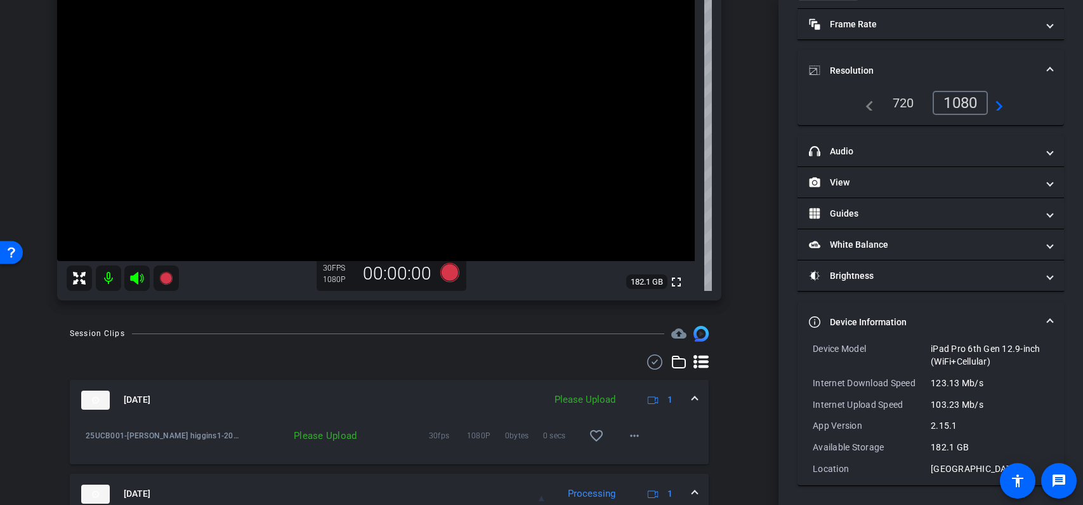
scroll to position [230, 0]
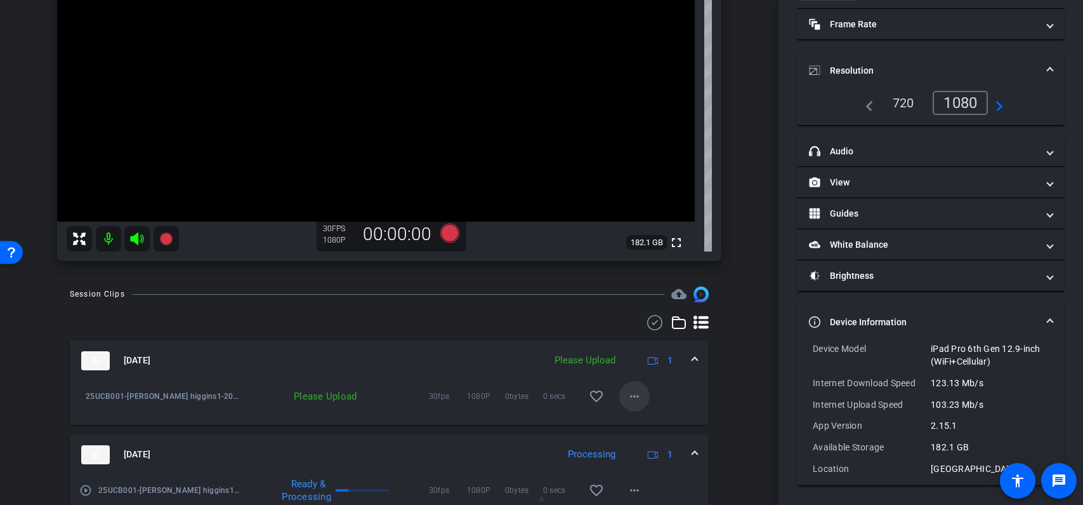
click at [636, 392] on mat-icon "more_horiz" at bounding box center [634, 395] width 15 height 15
click at [652, 424] on span "Upload" at bounding box center [655, 421] width 51 height 15
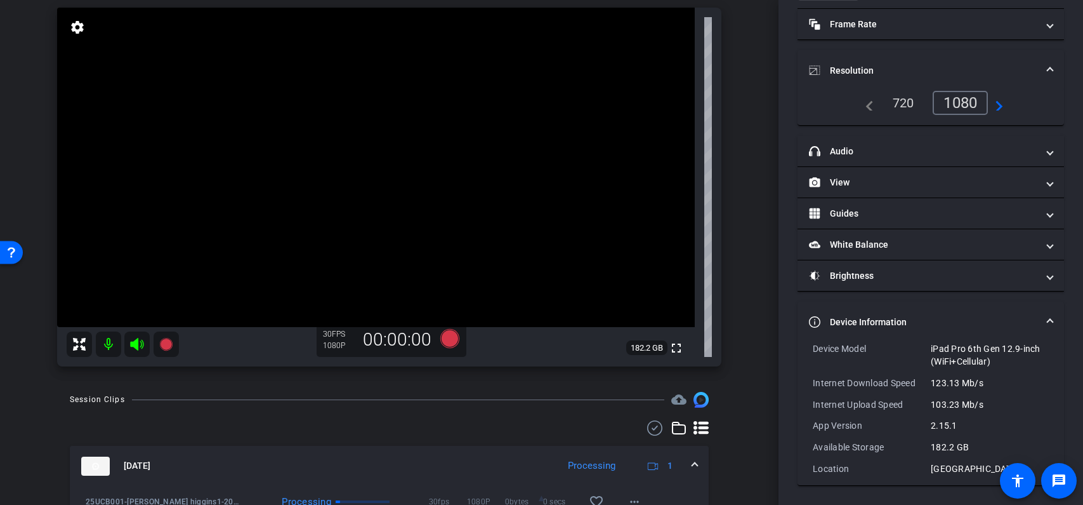
scroll to position [119, 0]
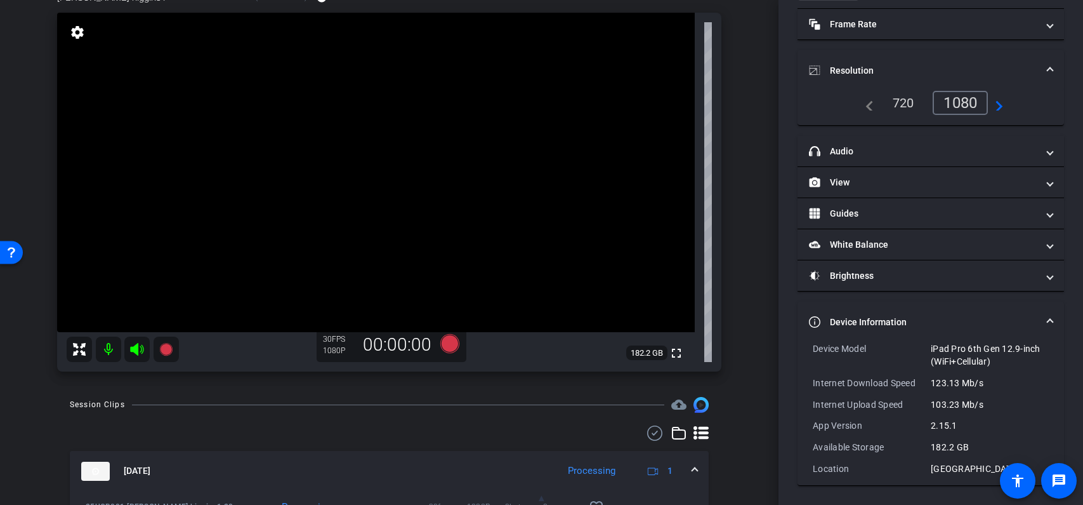
click at [736, 340] on div "michelle higgins1 iPad Pro 6th Gen 12.9-inch (WiFi+Cellular) info ROOM ID: 4472…" at bounding box center [389, 177] width 715 height 414
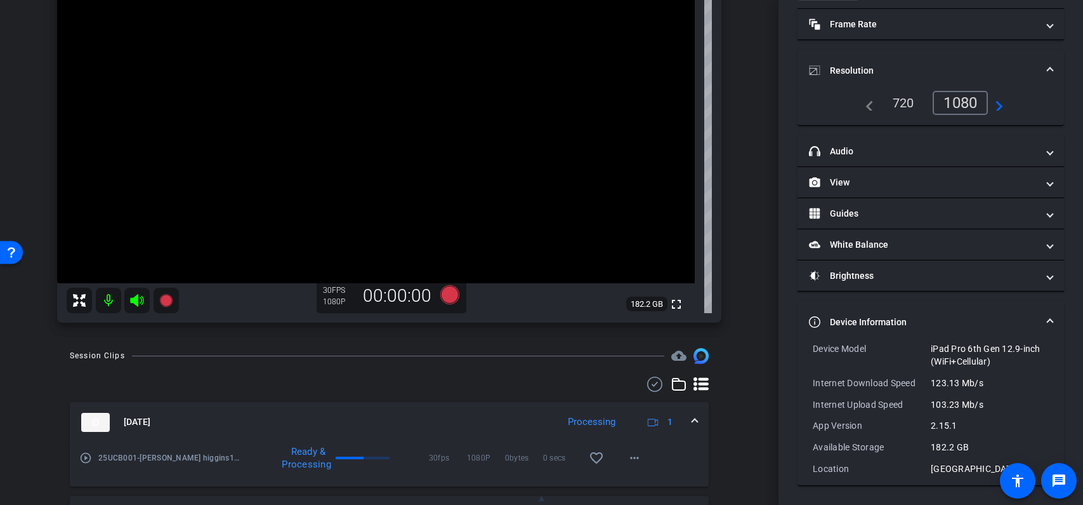
scroll to position [177, 0]
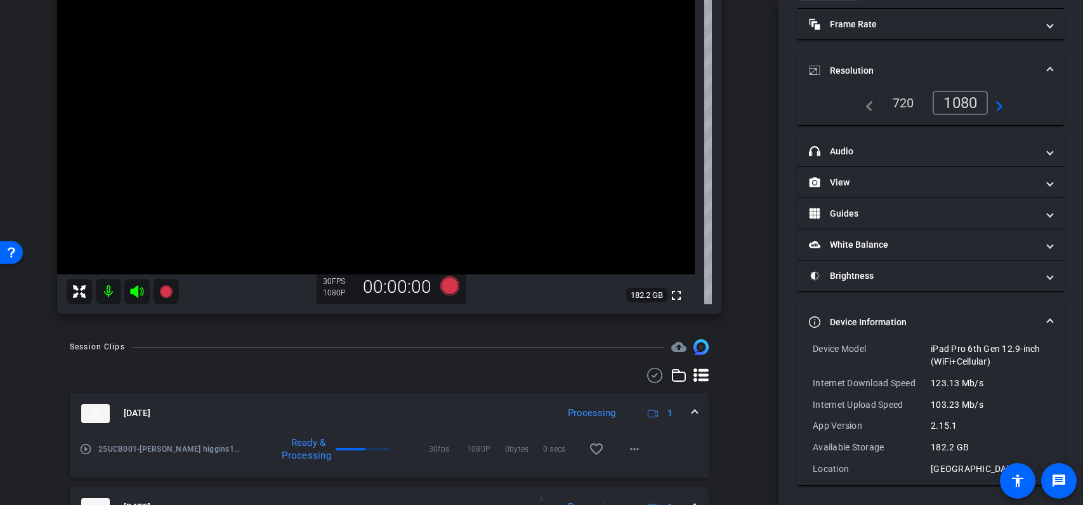
click at [749, 350] on div "arrow_back 25UCB001 Back to project Send invite account_box grid_on settings in…" at bounding box center [389, 252] width 779 height 505
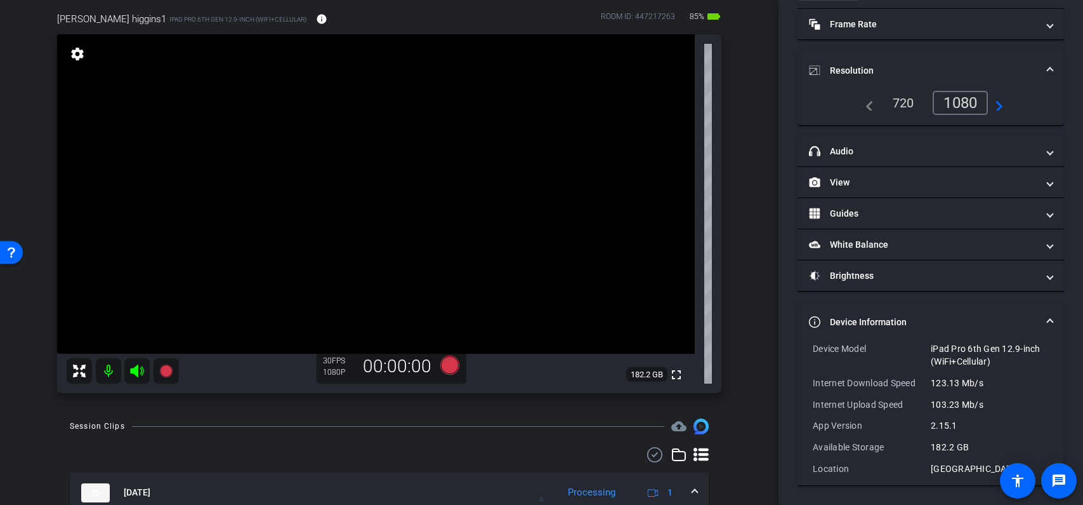
scroll to position [79, 0]
